Goal: Transaction & Acquisition: Subscribe to service/newsletter

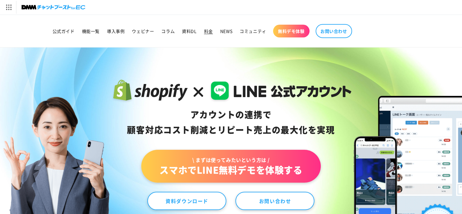
click at [213, 35] on link "料金" at bounding box center [209, 31] width 16 height 13
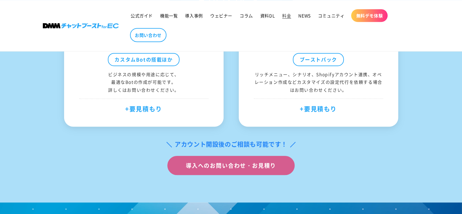
scroll to position [439, 0]
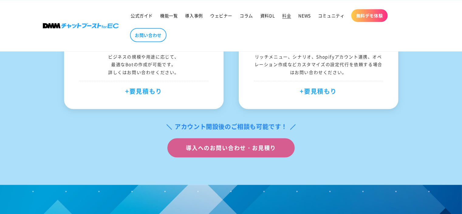
click at [129, 141] on div "導入へのお問い合わせ・お見積り" at bounding box center [231, 147] width 334 height 19
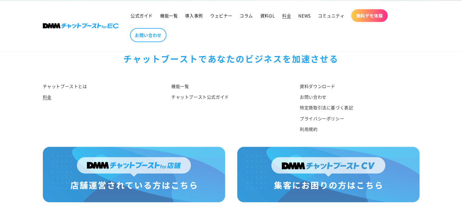
scroll to position [783, 0]
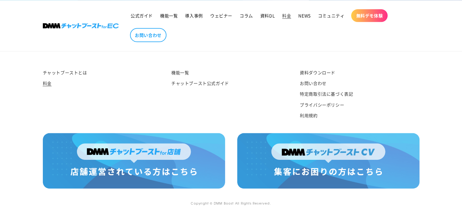
click at [232, 120] on div "機能一覧 チャットブースト公式ガイド" at bounding box center [226, 96] width 129 height 56
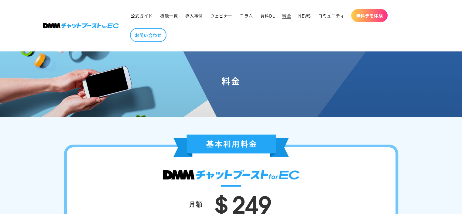
scroll to position [0, 0]
